Goal: Task Accomplishment & Management: Use online tool/utility

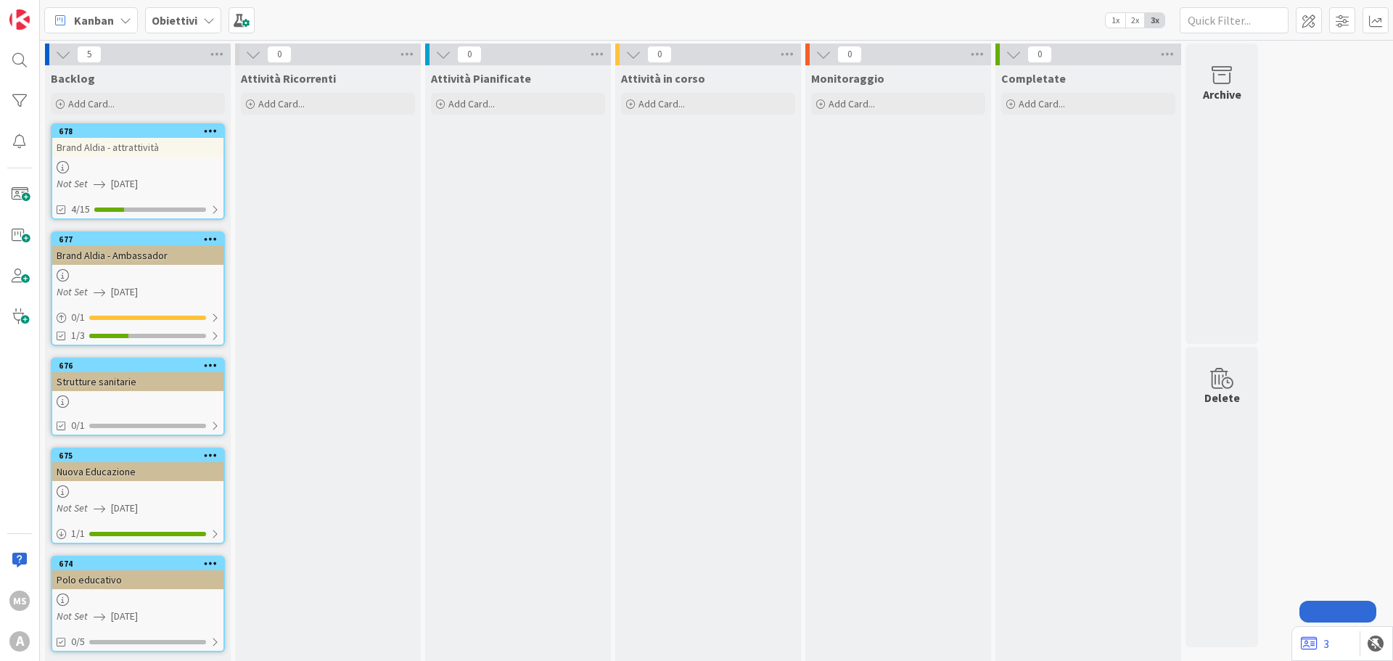
click at [191, 12] on span "Obiettivi" at bounding box center [175, 20] width 46 height 17
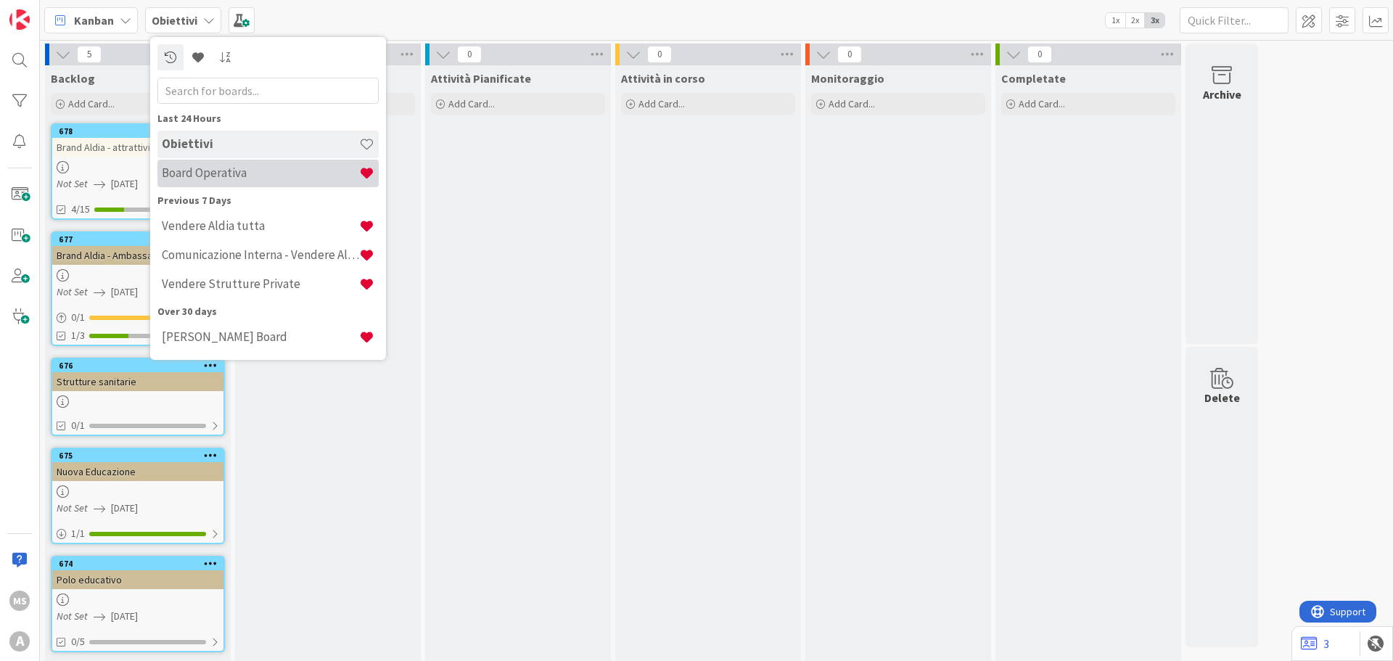
click at [247, 173] on h4 "Board Operativa" at bounding box center [260, 172] width 197 height 15
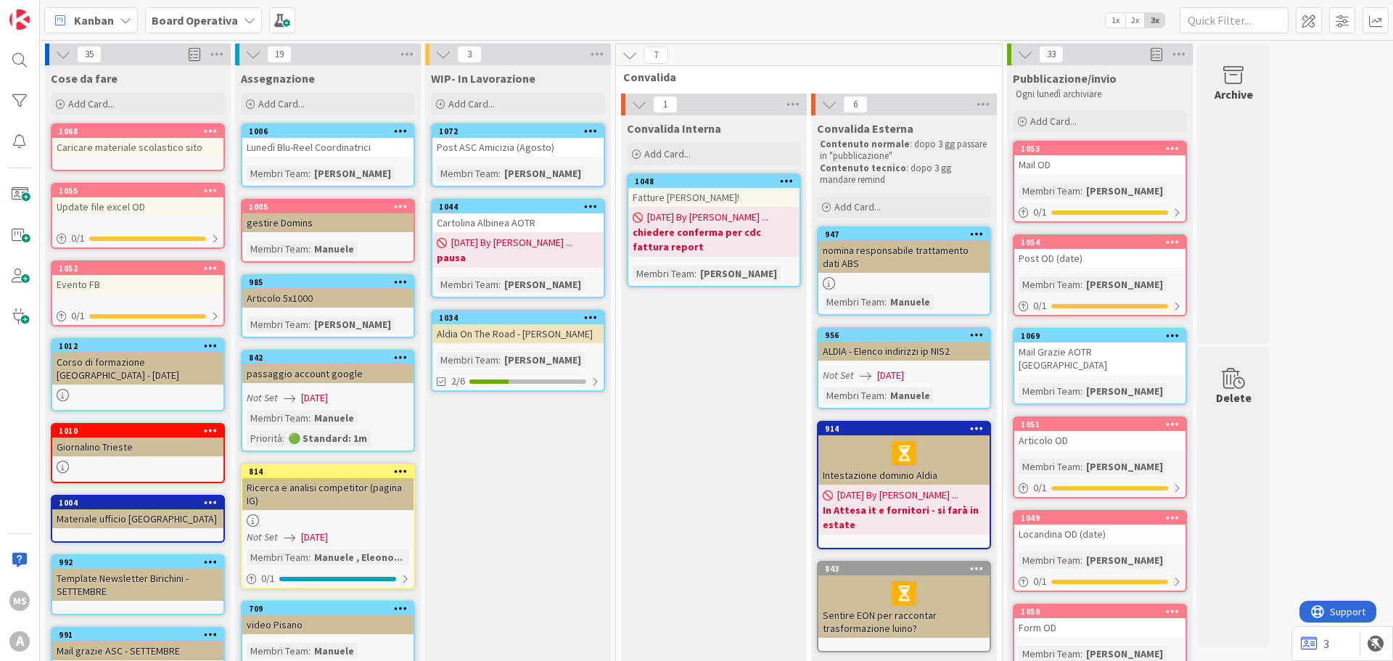
click at [182, 13] on b "Board Operativa" at bounding box center [195, 20] width 86 height 15
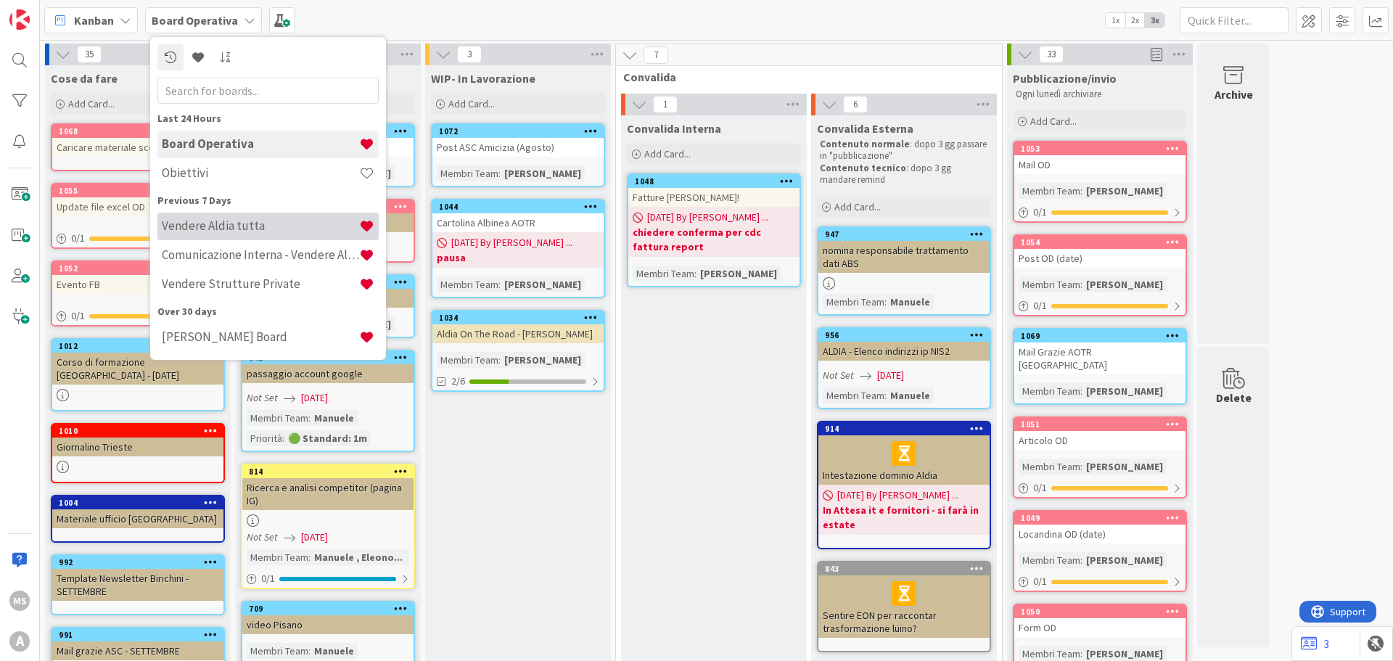
click at [278, 231] on h4 "Vendere Aldia tutta" at bounding box center [260, 225] width 197 height 15
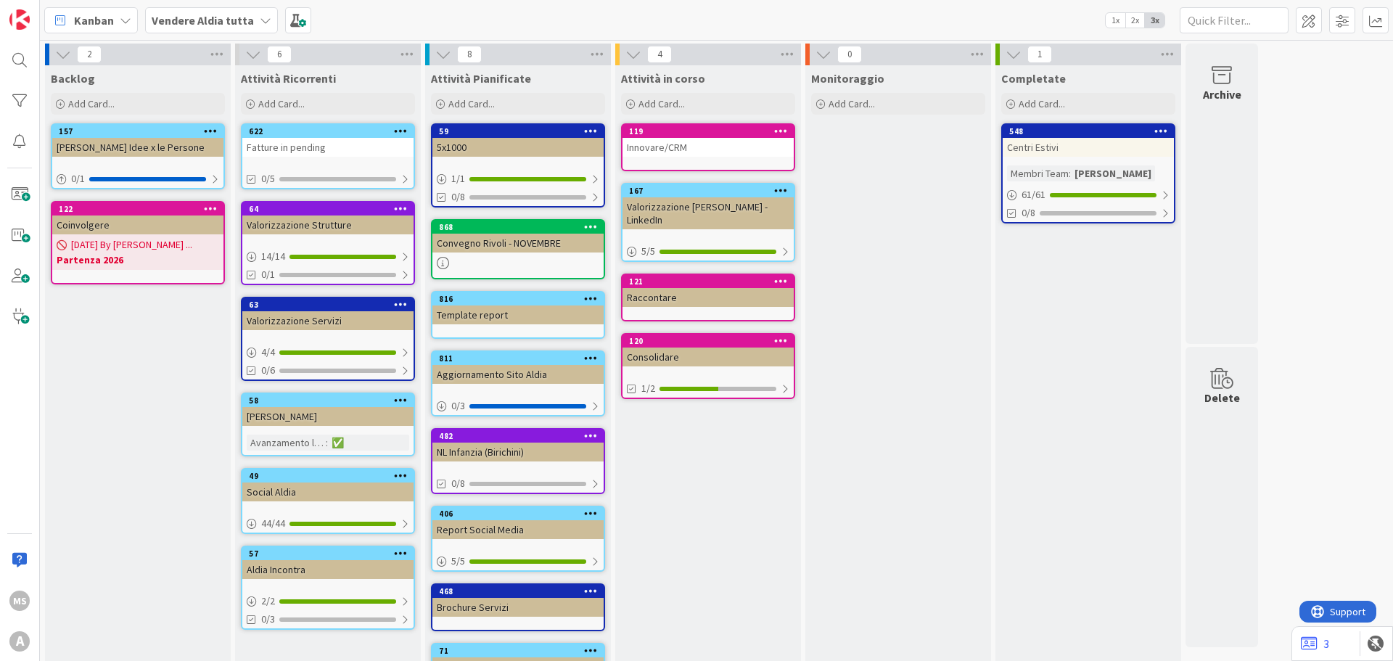
click at [303, 149] on div "Fatture in pending" at bounding box center [327, 147] width 171 height 19
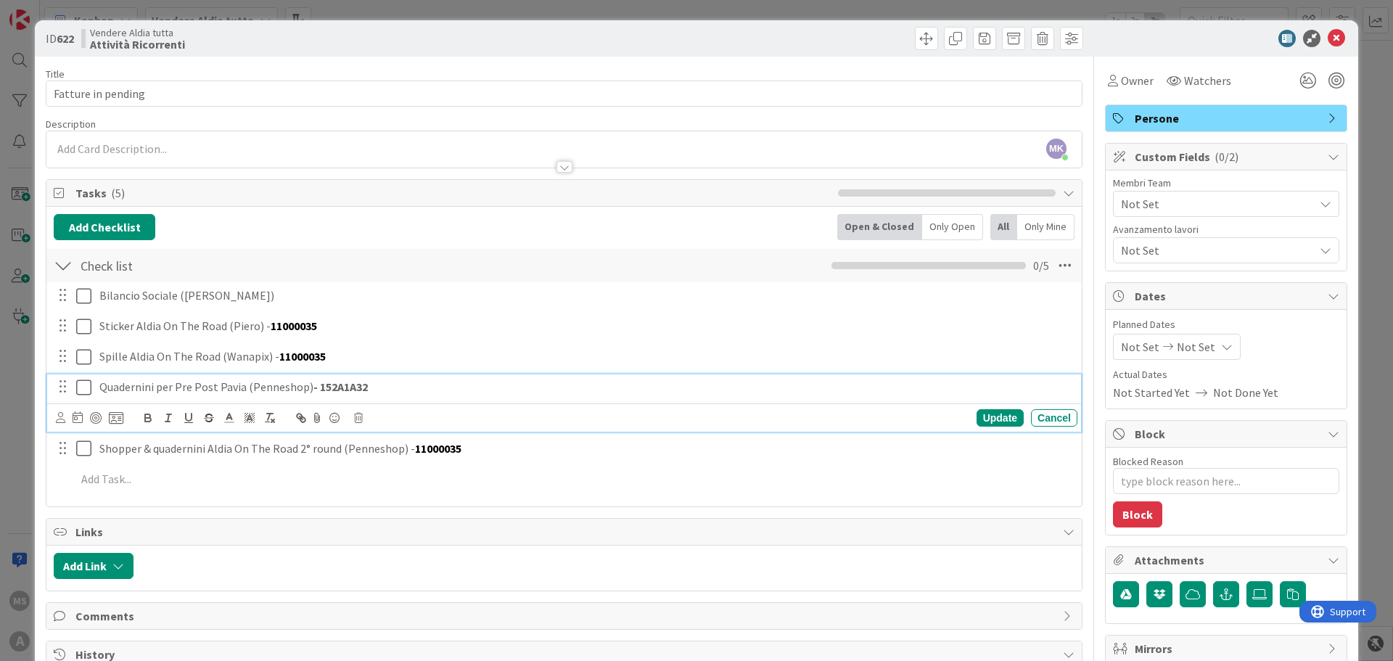
type textarea "x"
drag, startPoint x: 314, startPoint y: 388, endPoint x: 373, endPoint y: 386, distance: 58.8
click at [373, 386] on p "Quadernini per Pre Post Pavia (Penneshop) - 152A1A32" at bounding box center [585, 387] width 972 height 17
copy strong "152A1A32"
click at [1031, 418] on div "Cancel" at bounding box center [1054, 417] width 46 height 17
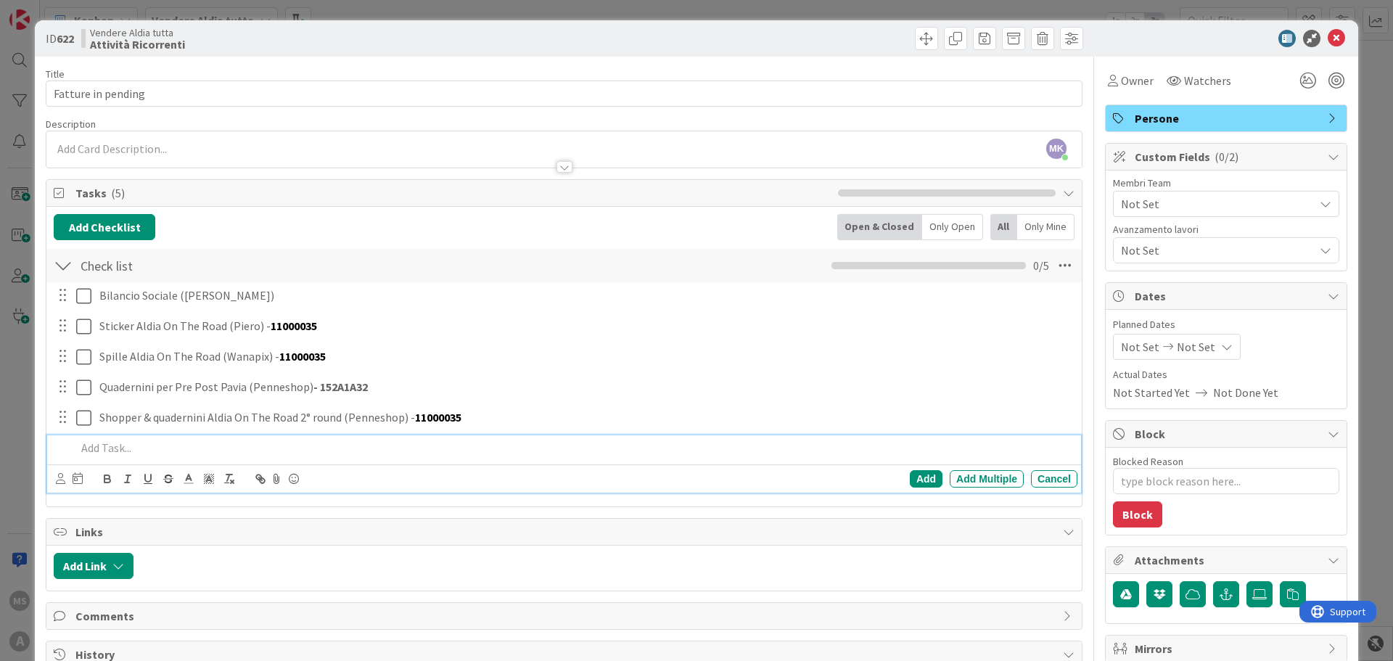
click at [117, 443] on p at bounding box center [573, 448] width 995 height 17
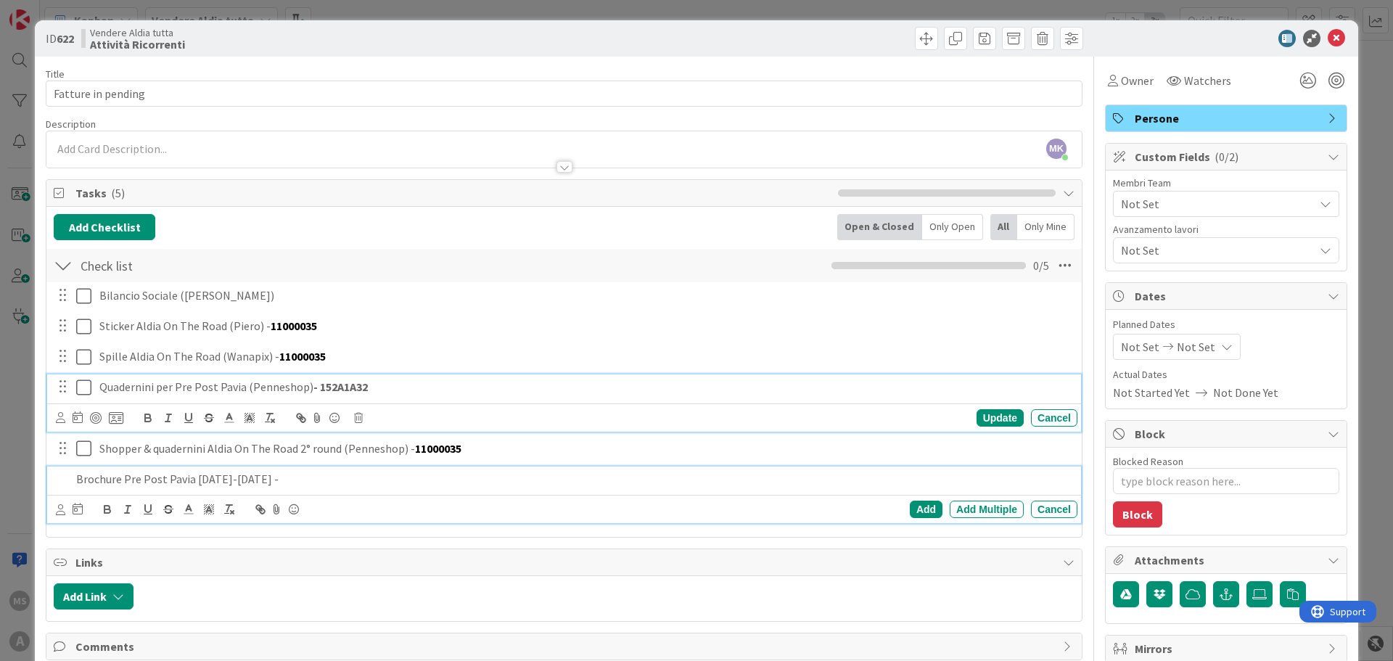
click at [328, 385] on strong "- 152A1A32" at bounding box center [340, 386] width 54 height 15
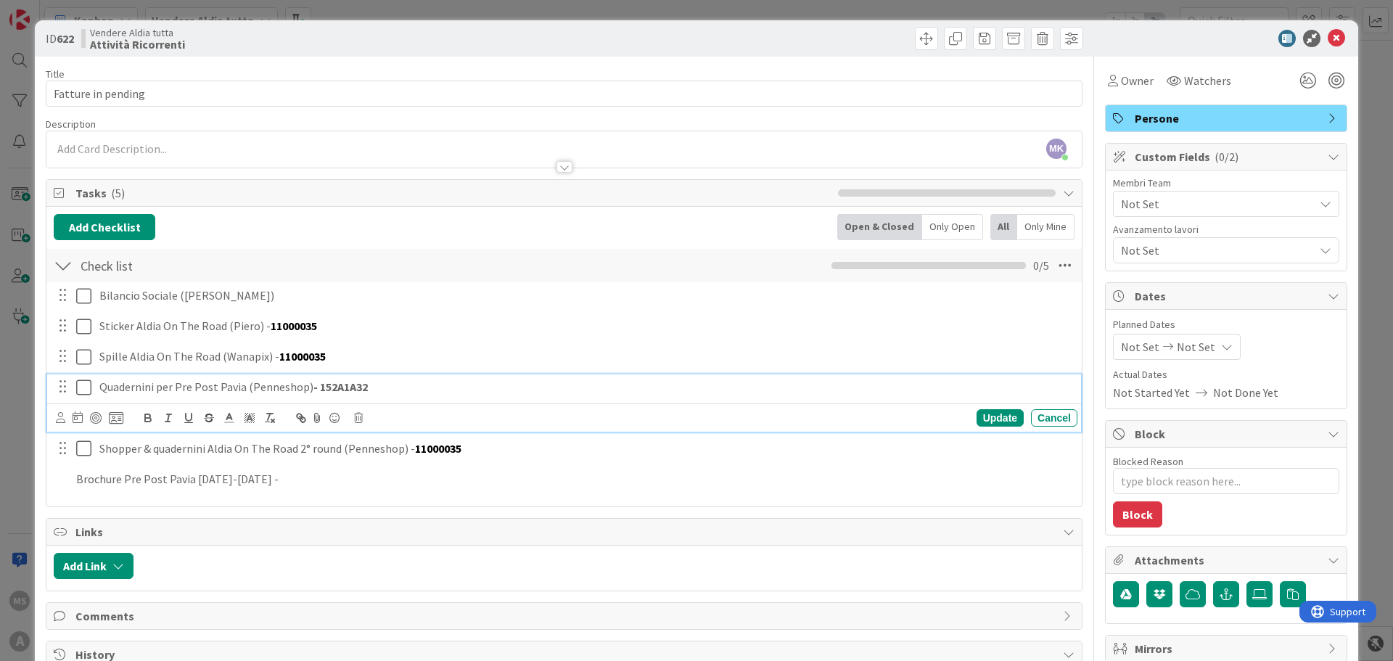
drag, startPoint x: 312, startPoint y: 385, endPoint x: 392, endPoint y: 389, distance: 80.6
click at [392, 389] on p "Quadernini per Pre Post Pavia (Penneshop) - 152A1A32" at bounding box center [585, 387] width 972 height 17
copy strong "152A1A32"
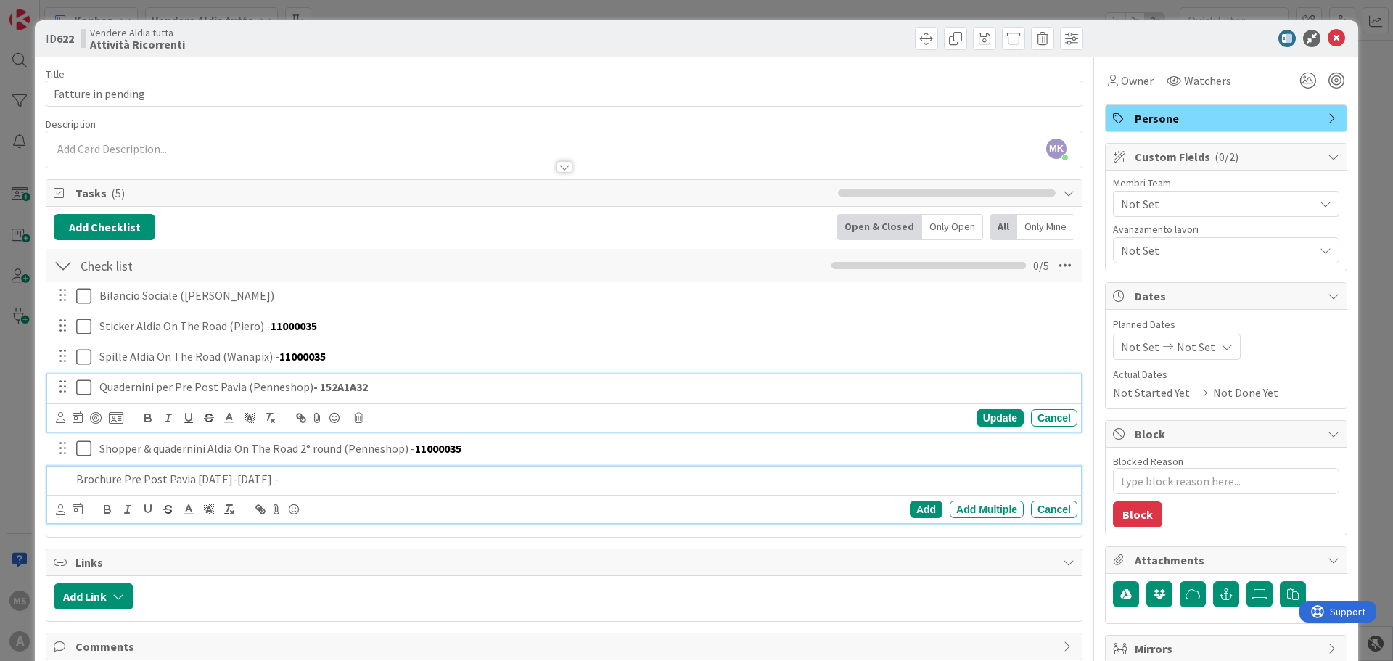
click at [319, 485] on p "Brochure Pre Post Pavia [DATE]-[DATE] -" at bounding box center [573, 479] width 995 height 17
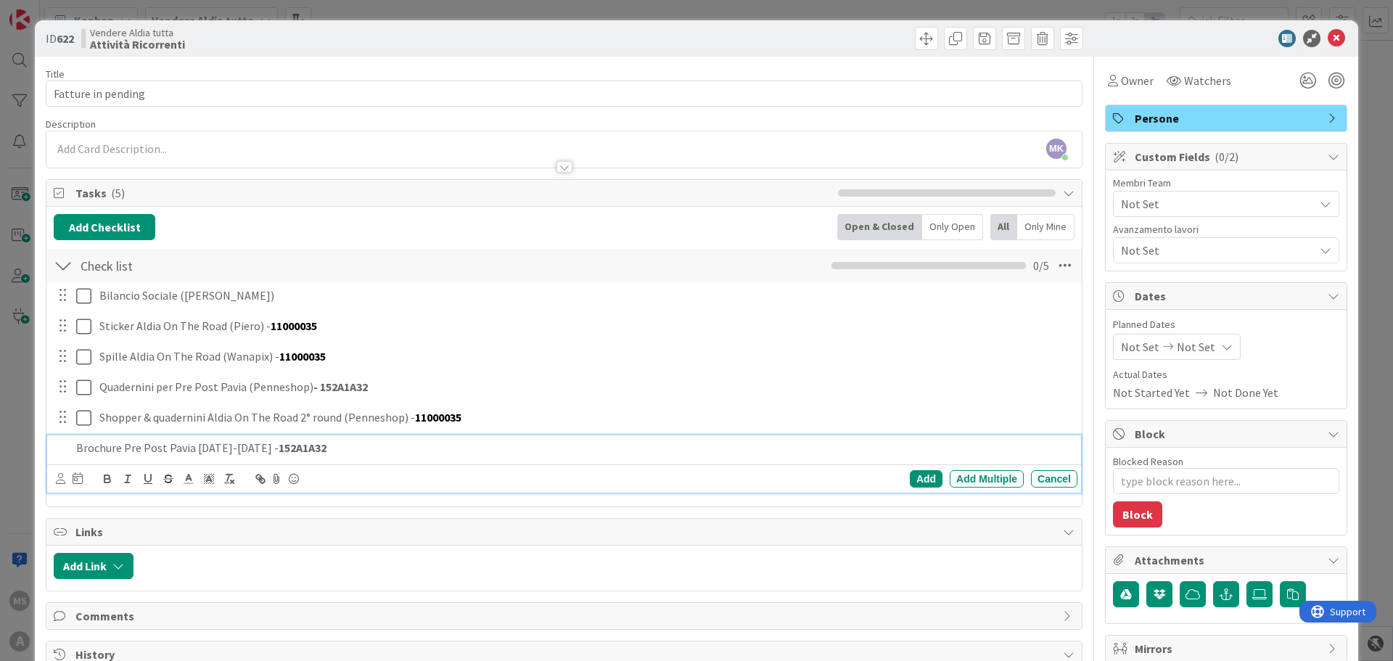
click at [245, 444] on p "Brochure Pre Post Pavia [DATE]-[DATE] - 152A1A32" at bounding box center [573, 448] width 995 height 17
click at [910, 482] on div "Add" at bounding box center [926, 478] width 33 height 17
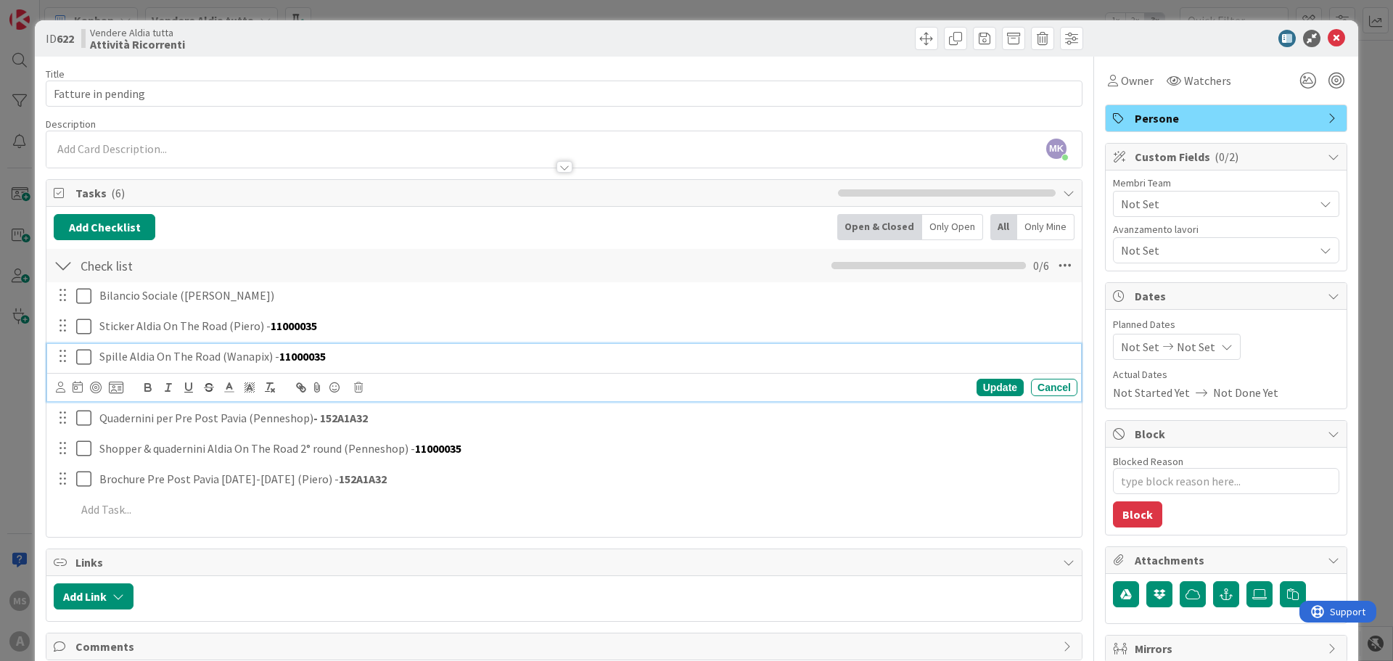
click at [79, 348] on icon at bounding box center [87, 356] width 22 height 17
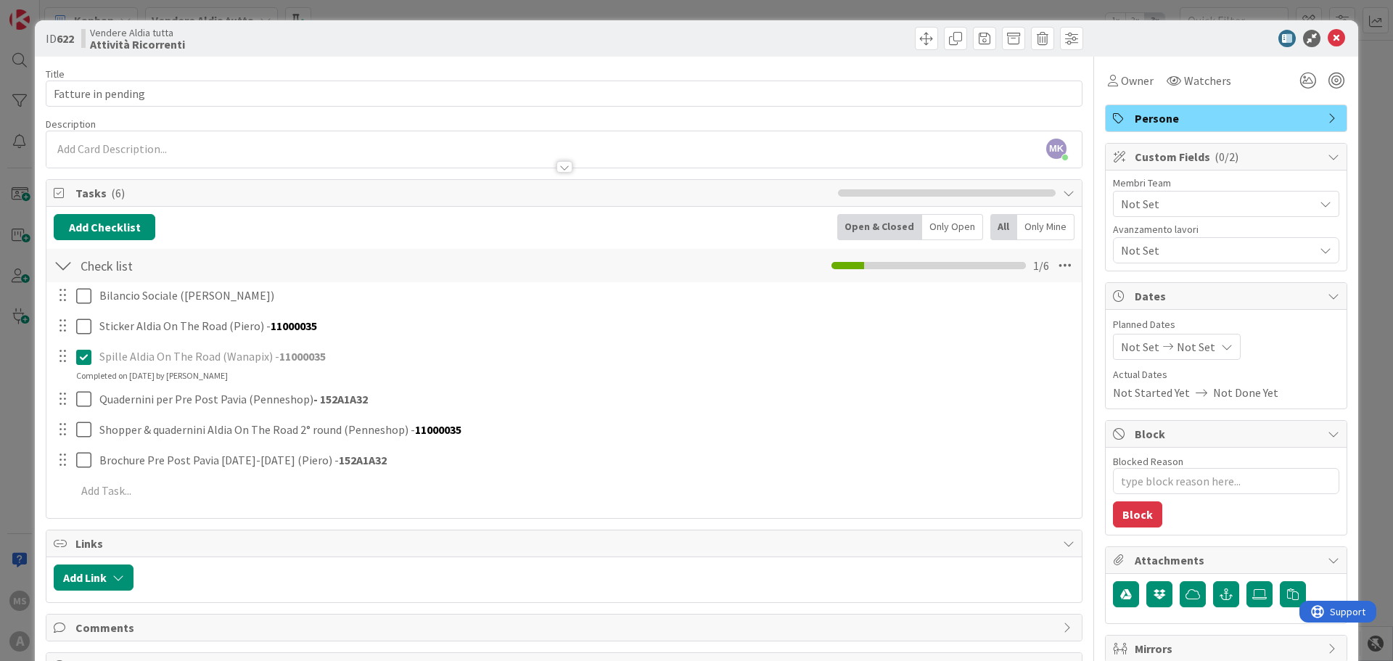
type textarea "x"
click at [1332, 40] on icon at bounding box center [1335, 38] width 17 height 17
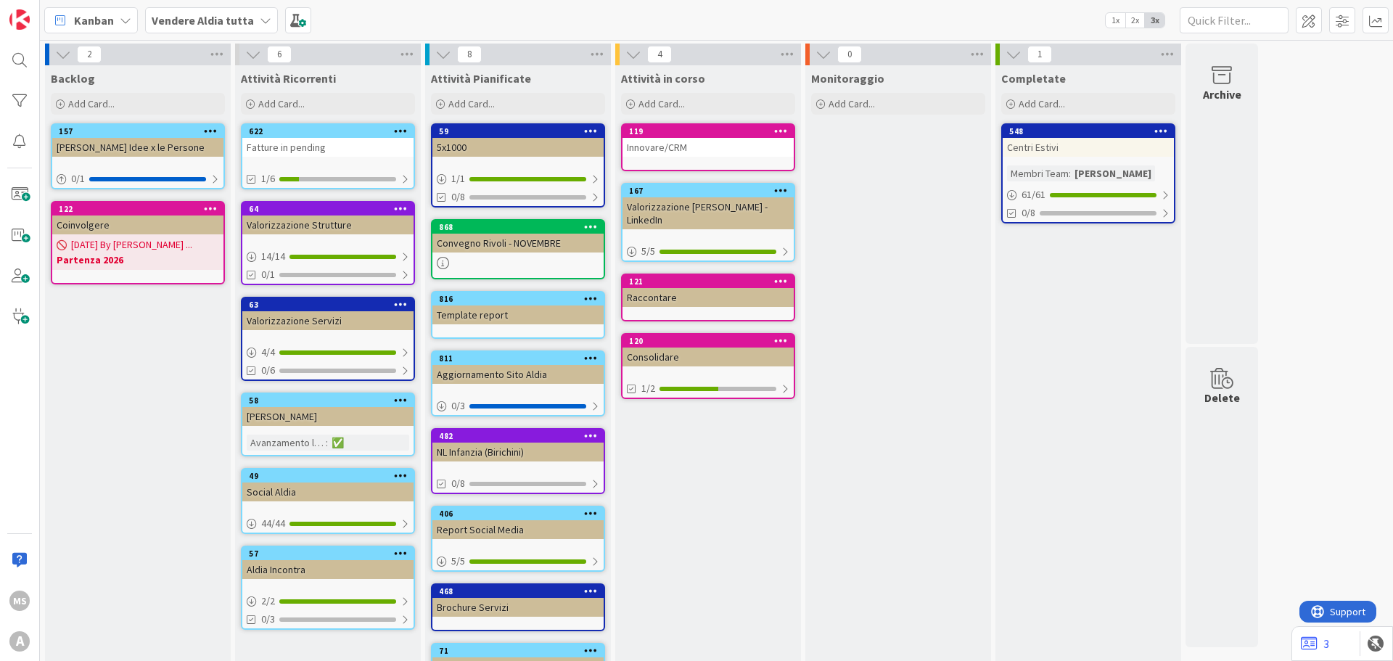
click at [170, 27] on b "Vendere Aldia tutta" at bounding box center [203, 20] width 102 height 15
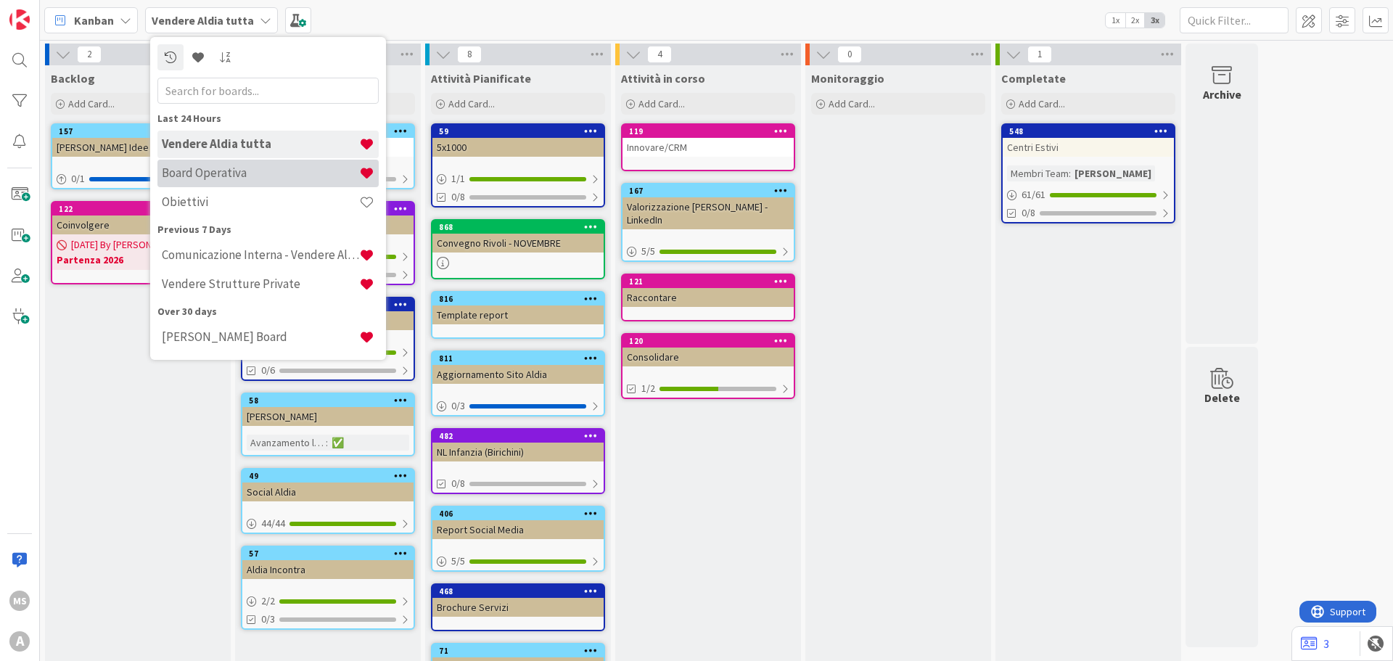
click at [184, 168] on h4 "Board Operativa" at bounding box center [260, 172] width 197 height 15
